Goal: Find specific page/section

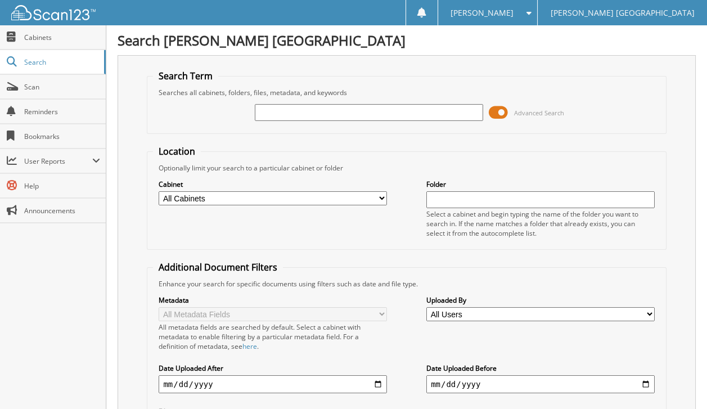
paste input "6168722"
type input "6168722"
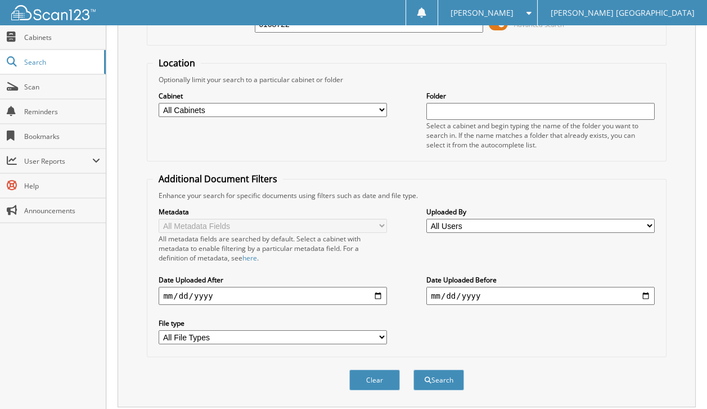
scroll to position [154, 0]
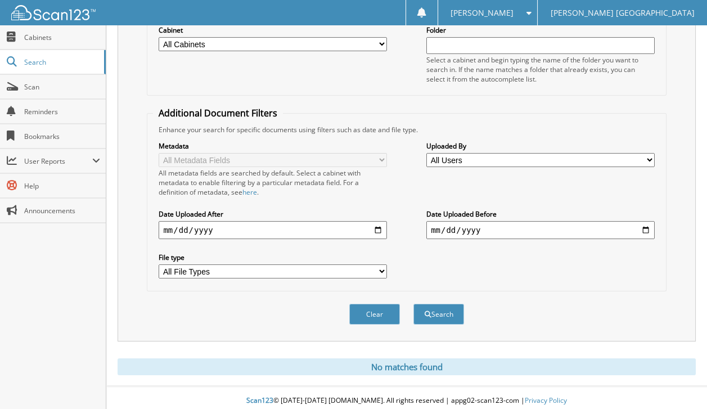
click at [434, 311] on button "Search" at bounding box center [438, 314] width 51 height 21
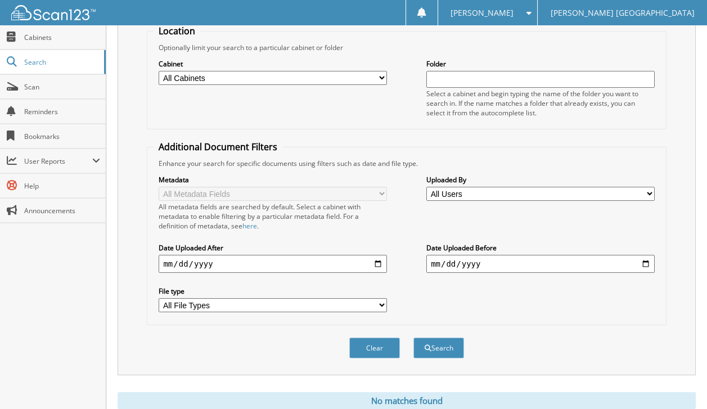
scroll to position [154, 0]
